Goal: Transaction & Acquisition: Purchase product/service

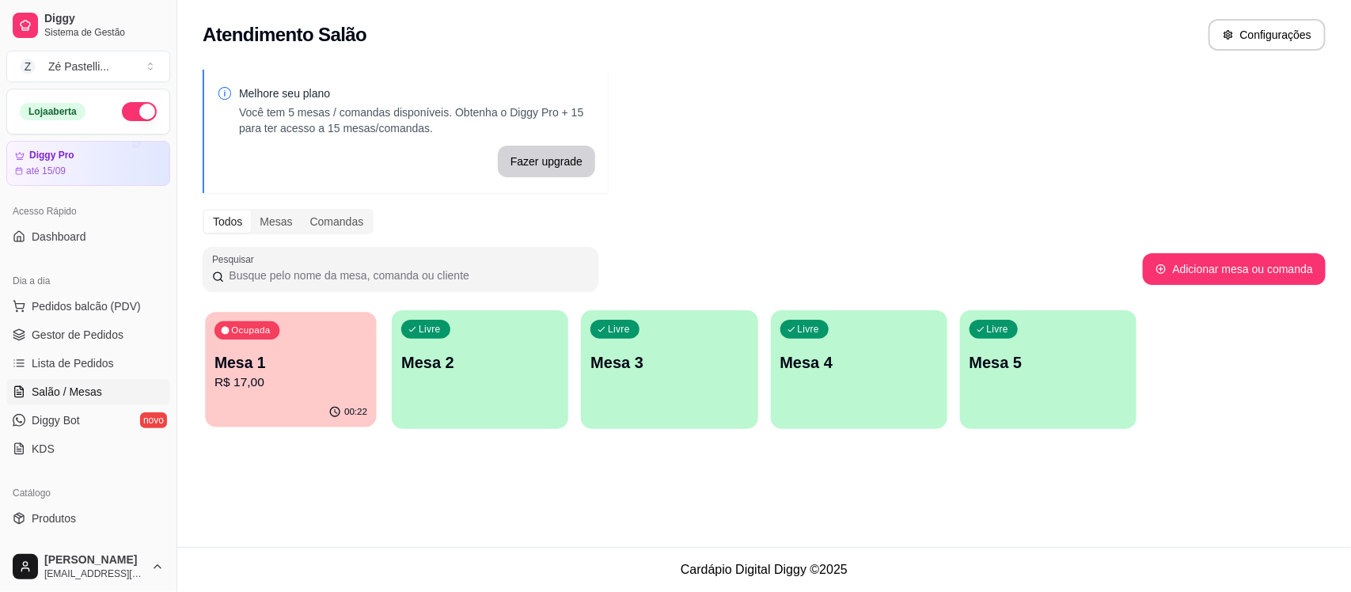
click at [293, 381] on p "R$ 17,00" at bounding box center [291, 383] width 153 height 18
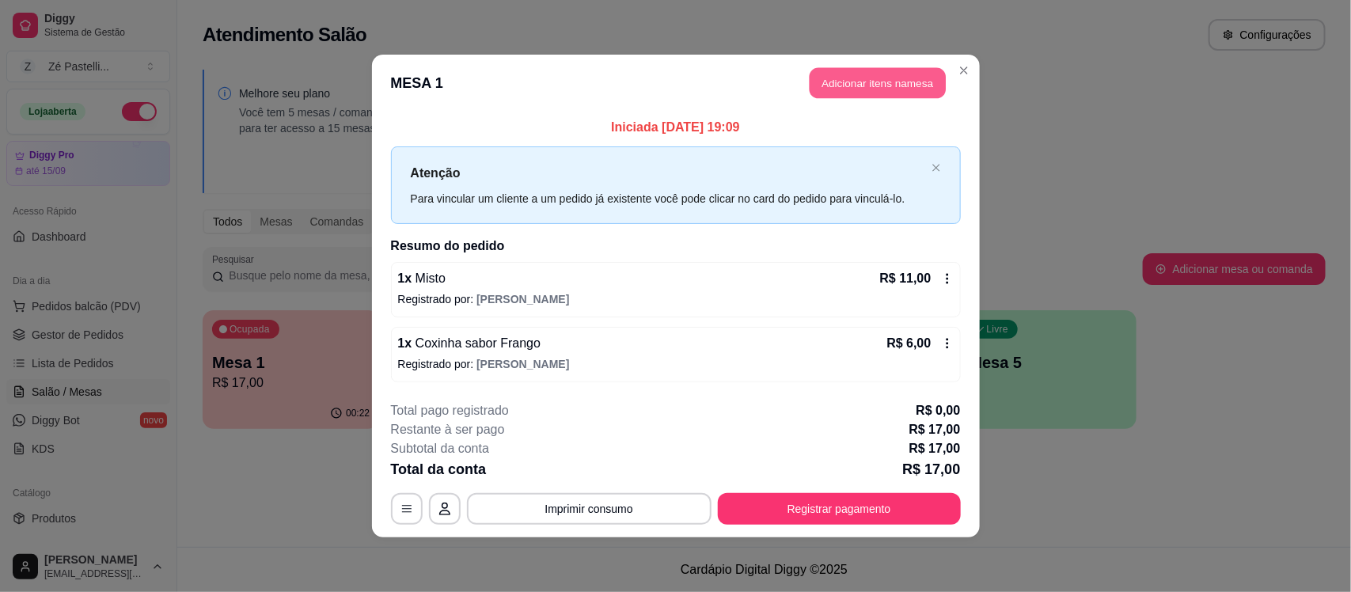
click at [891, 83] on button "Adicionar itens na mesa" at bounding box center [878, 83] width 136 height 31
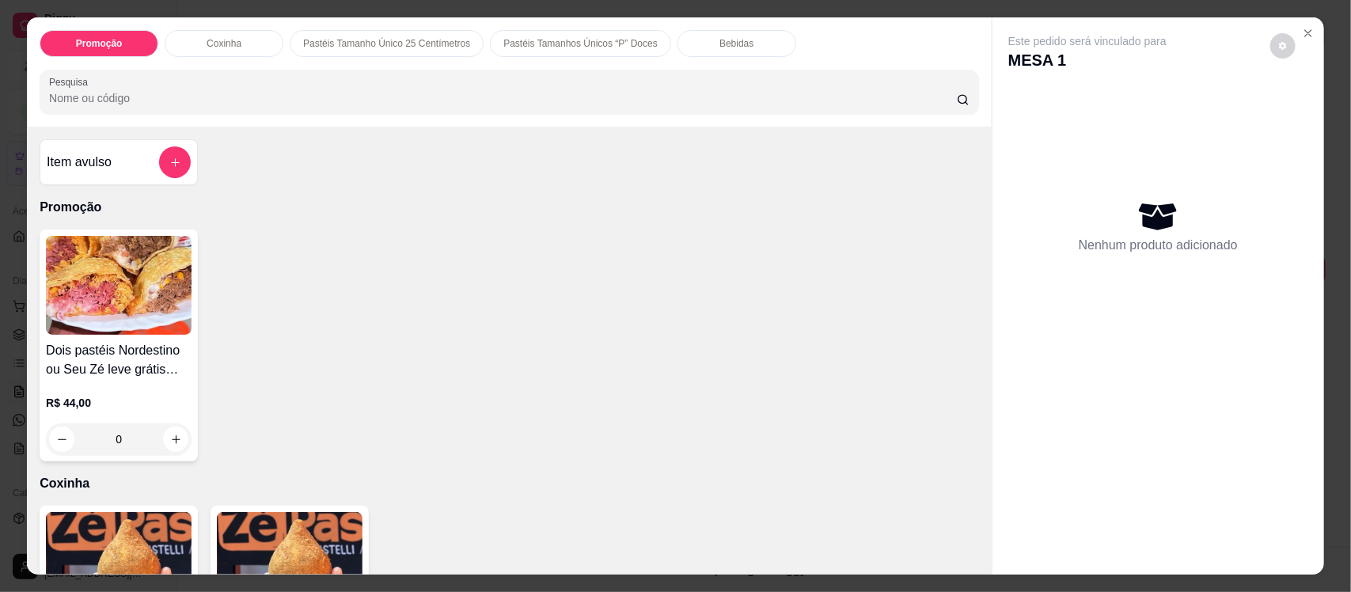
click at [283, 525] on img at bounding box center [290, 561] width 146 height 99
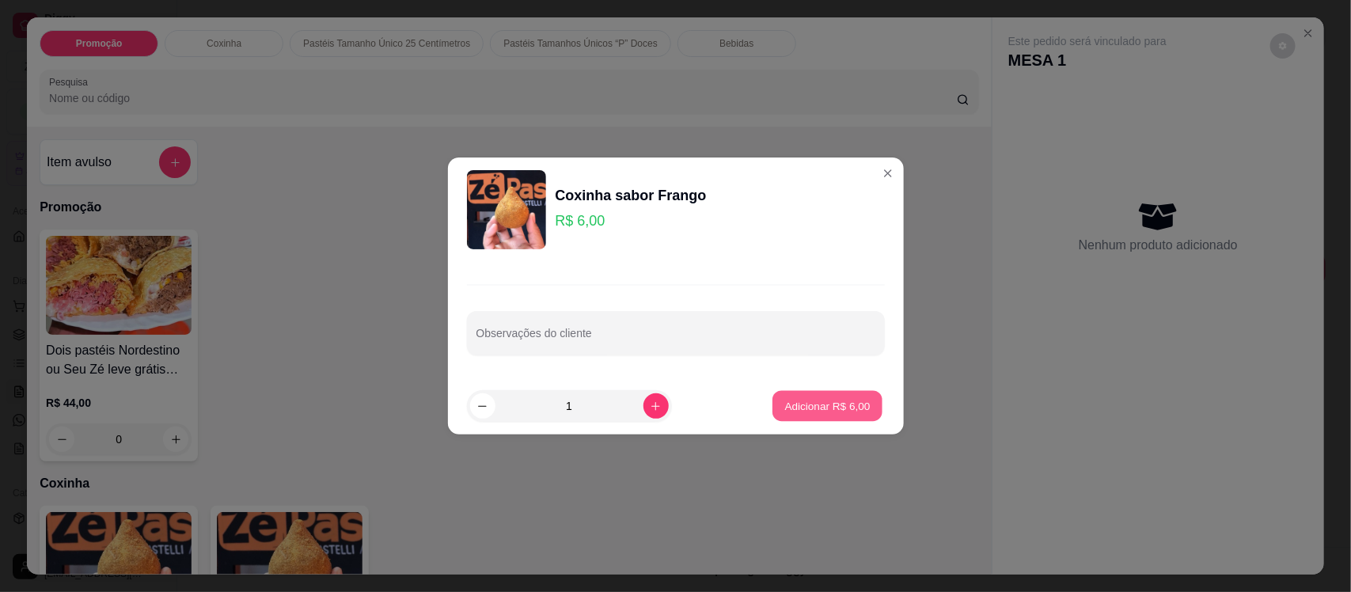
click at [800, 398] on p "Adicionar R$ 6,00" at bounding box center [827, 405] width 85 height 15
type input "1"
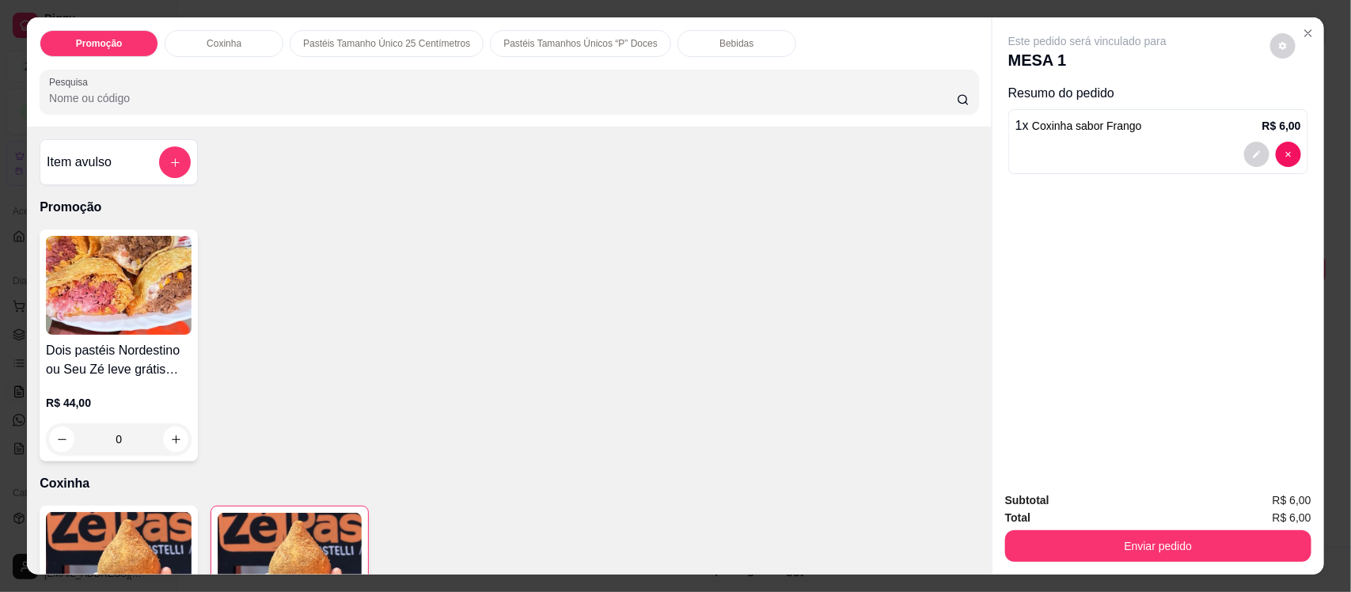
click at [728, 40] on p "Bebidas" at bounding box center [737, 43] width 34 height 13
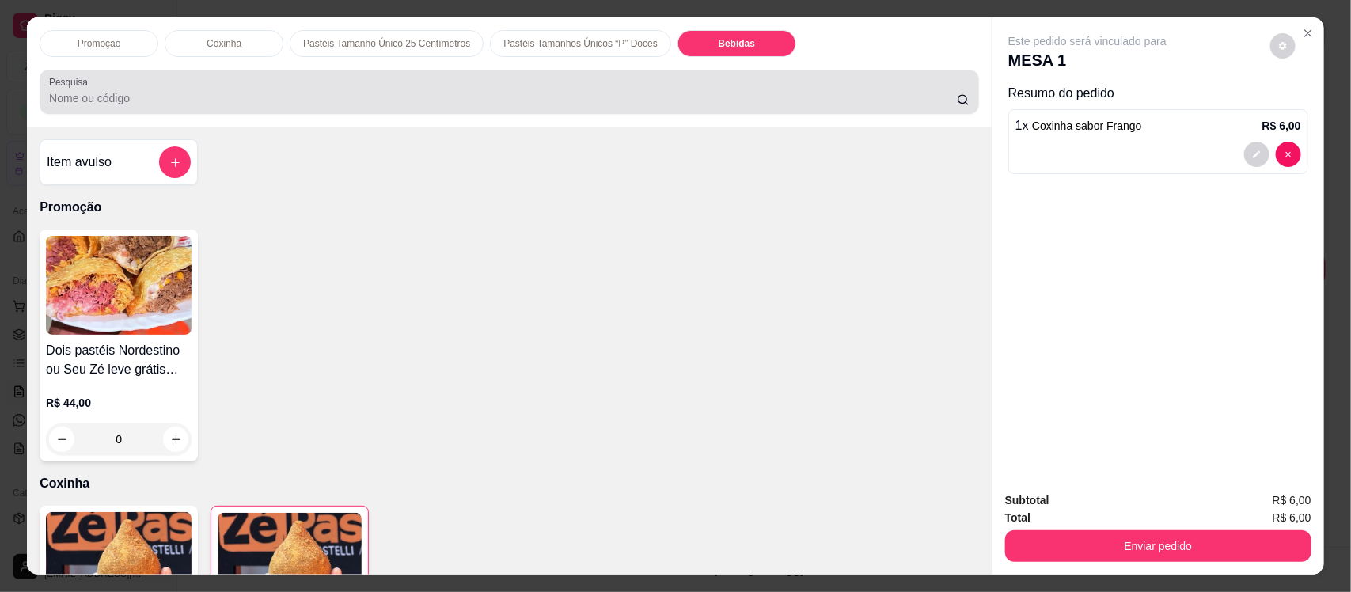
scroll to position [32, 0]
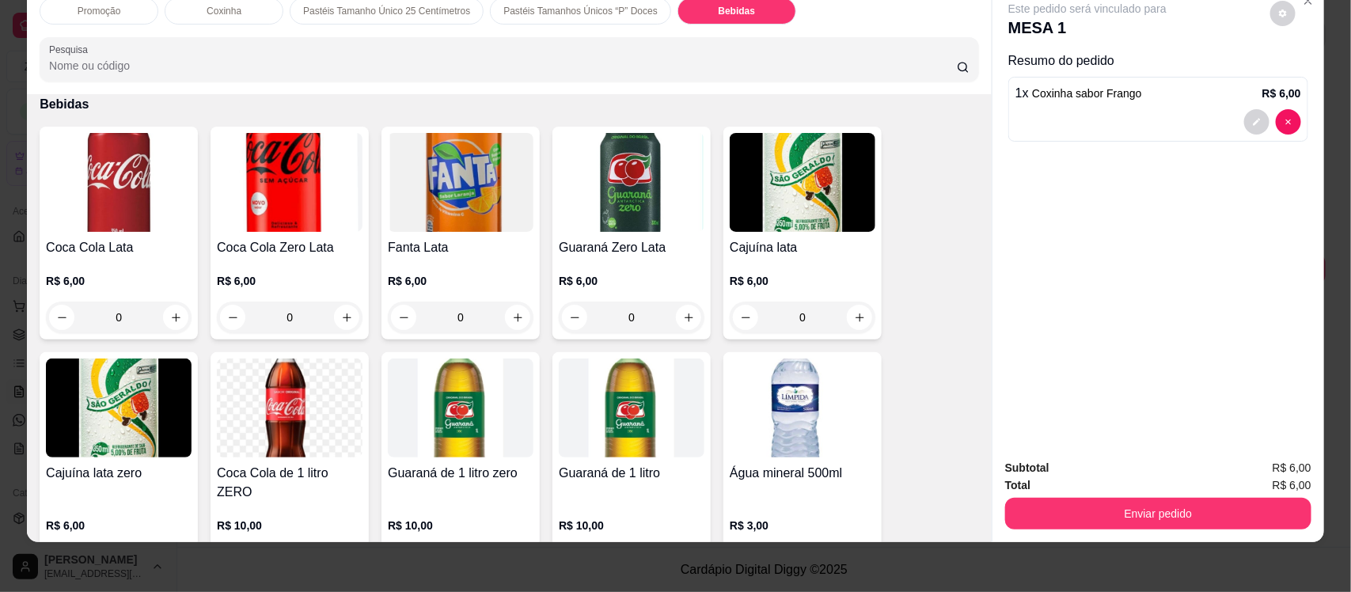
click at [495, 187] on img at bounding box center [461, 182] width 146 height 99
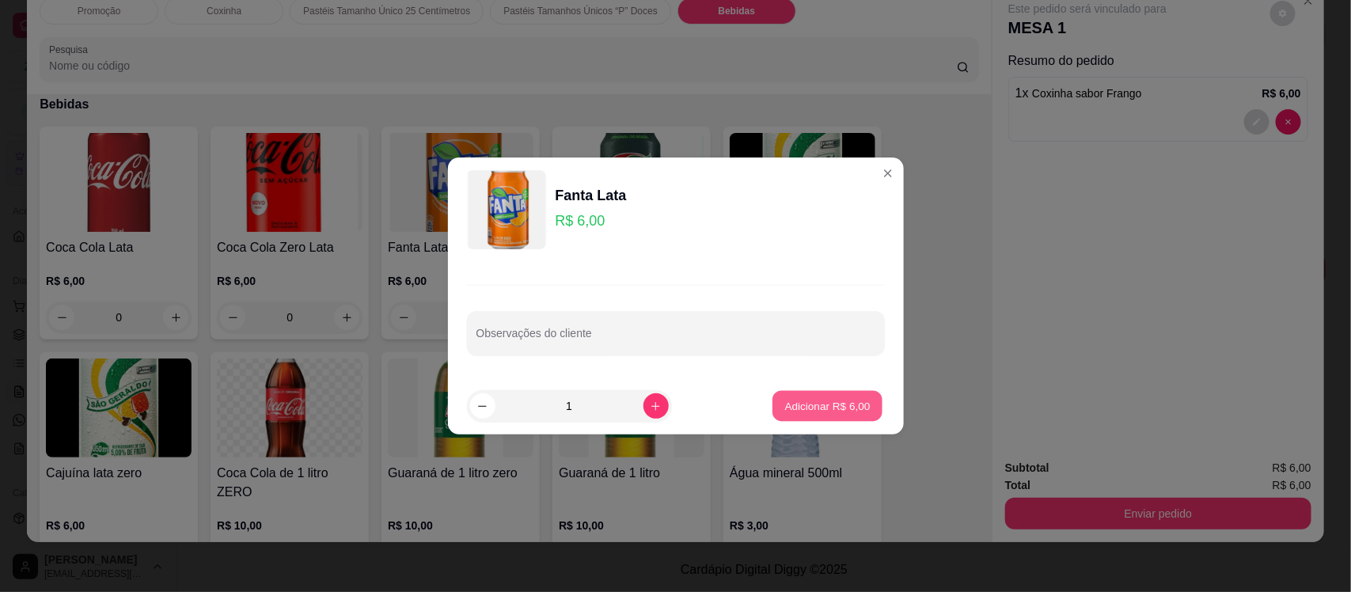
click at [805, 401] on p "Adicionar R$ 6,00" at bounding box center [827, 405] width 85 height 15
type input "1"
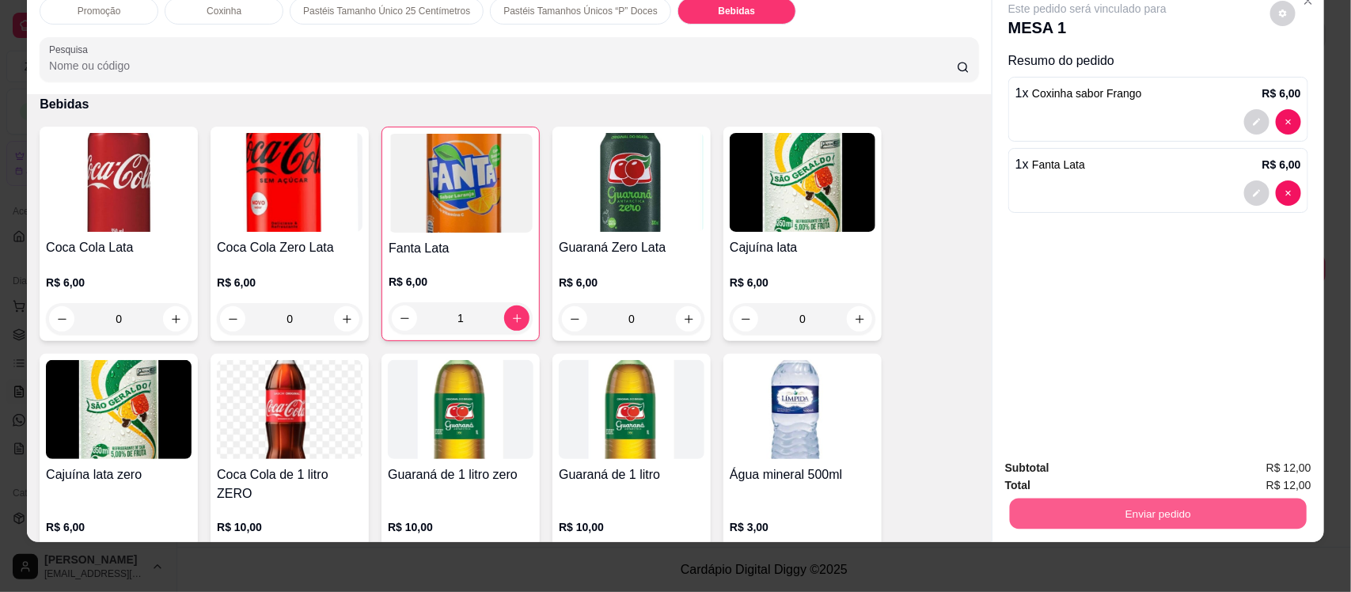
click at [1166, 507] on button "Enviar pedido" at bounding box center [1158, 513] width 297 height 31
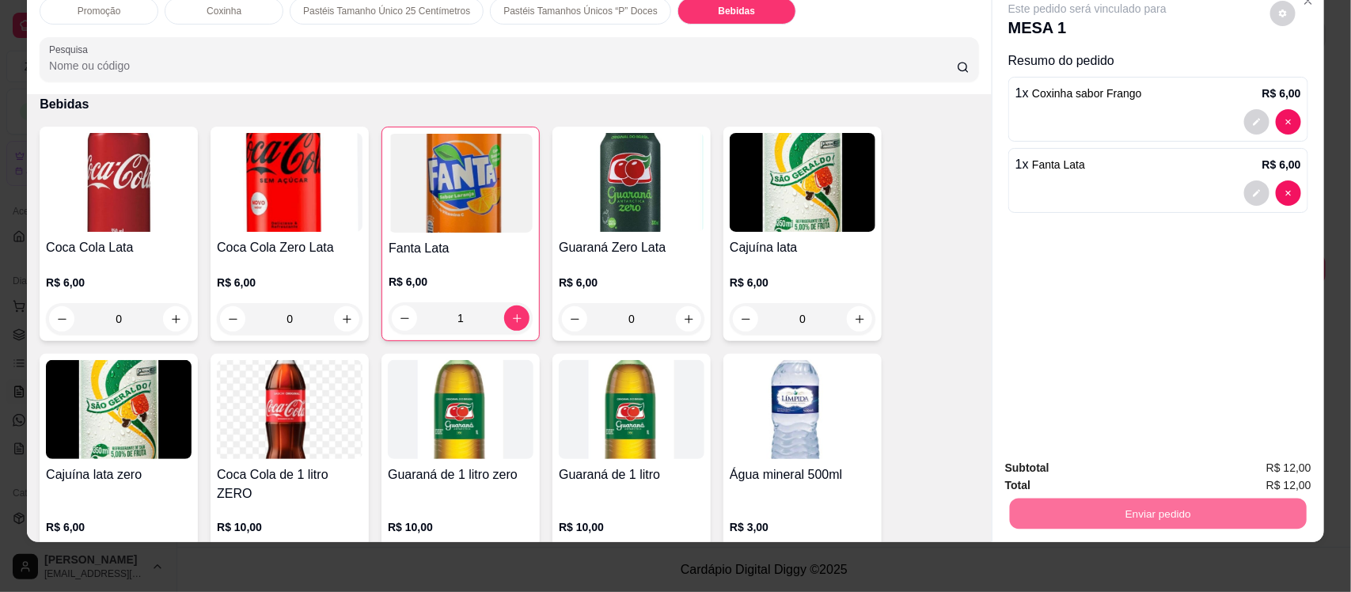
click at [1099, 465] on button "Não registrar e enviar pedido" at bounding box center [1105, 474] width 160 height 29
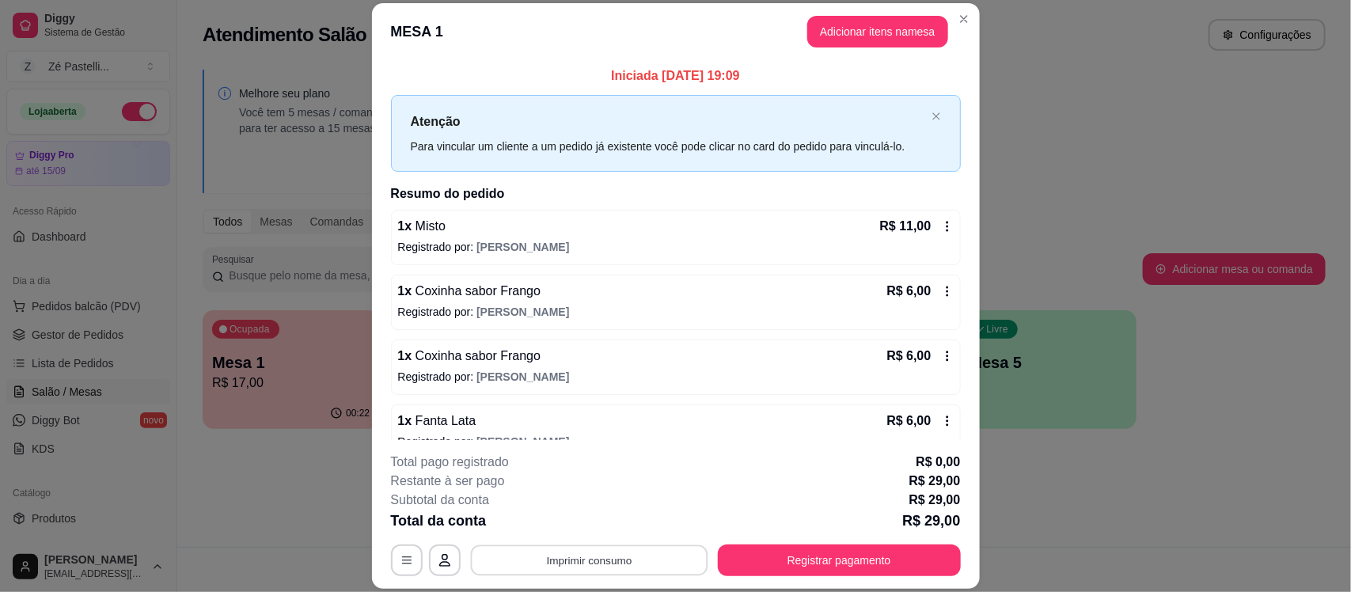
click at [570, 560] on button "Imprimir consumo" at bounding box center [588, 560] width 237 height 31
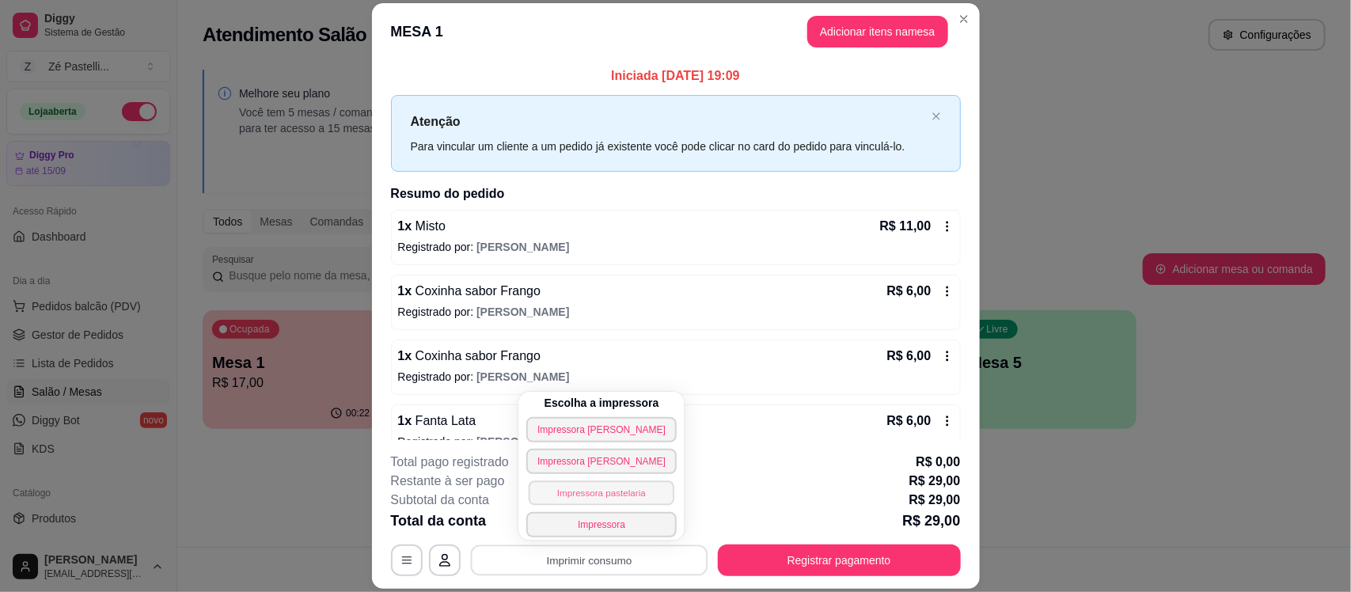
click at [579, 499] on button "Impressora pastelaria" at bounding box center [602, 492] width 146 height 25
